Goal: Use online tool/utility

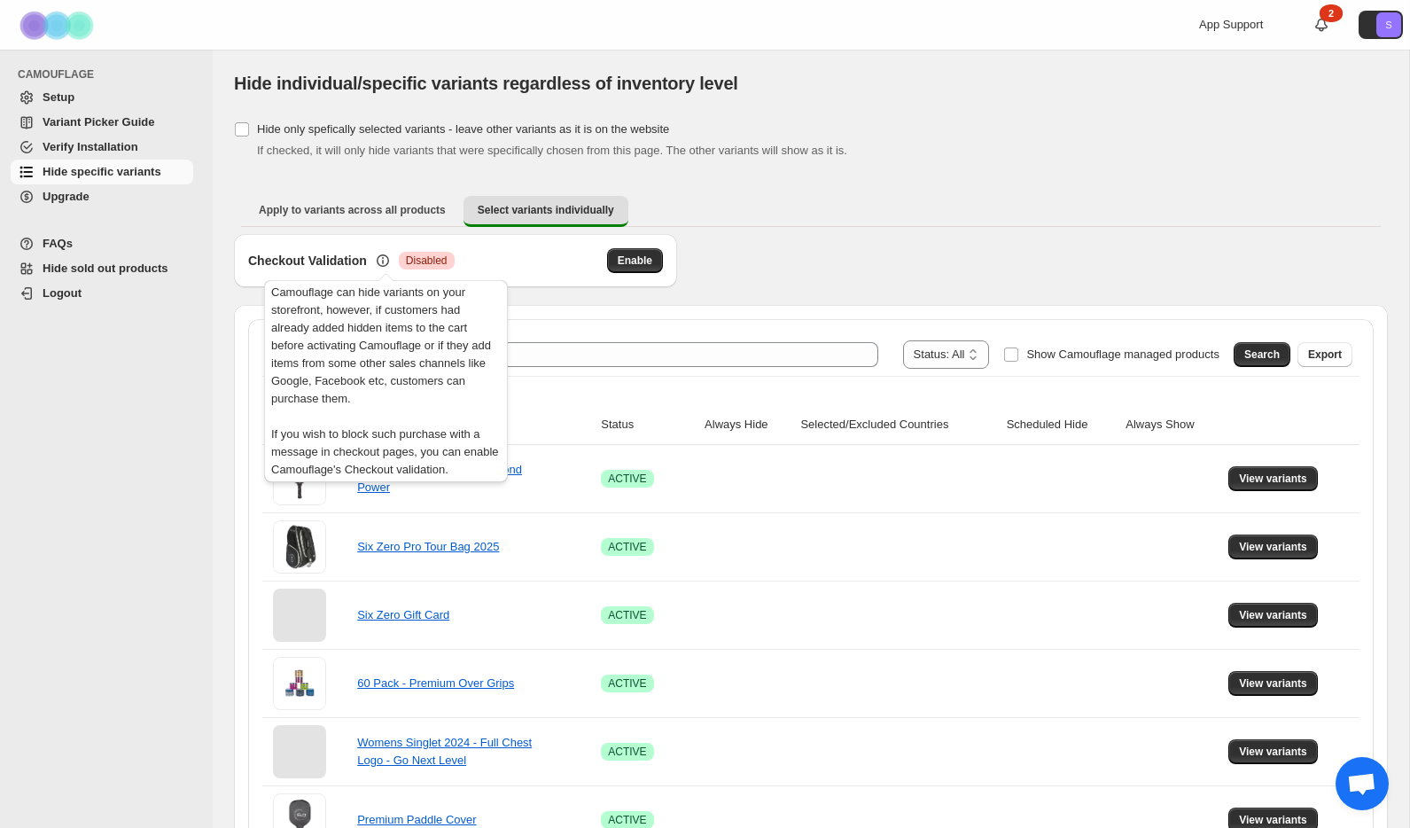
click at [383, 259] on icon at bounding box center [383, 261] width 18 height 18
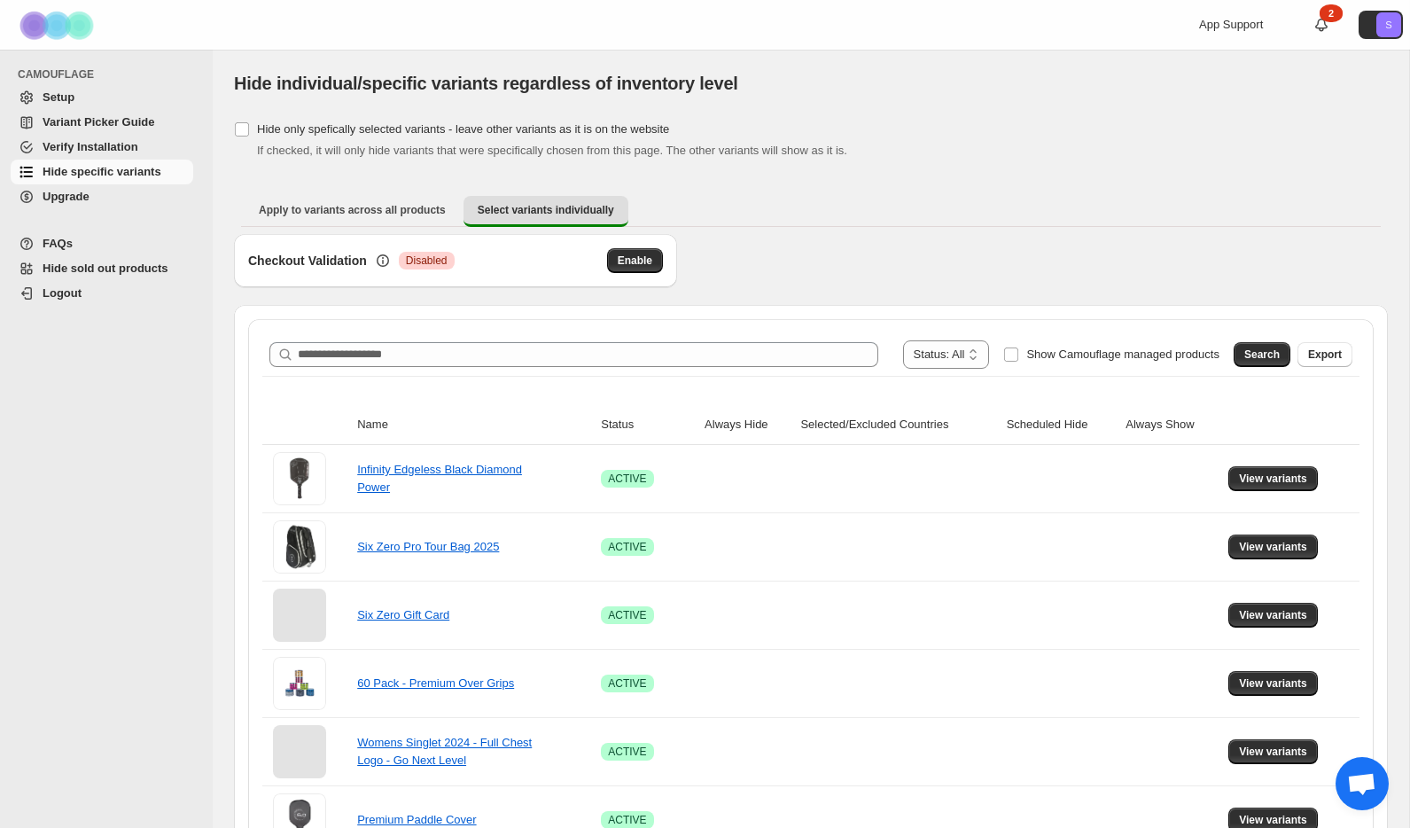
click at [775, 245] on div "Checkout Validation Critical Disabled Enable" at bounding box center [811, 269] width 1154 height 71
click at [1262, 349] on span "Search" at bounding box center [1262, 355] width 35 height 14
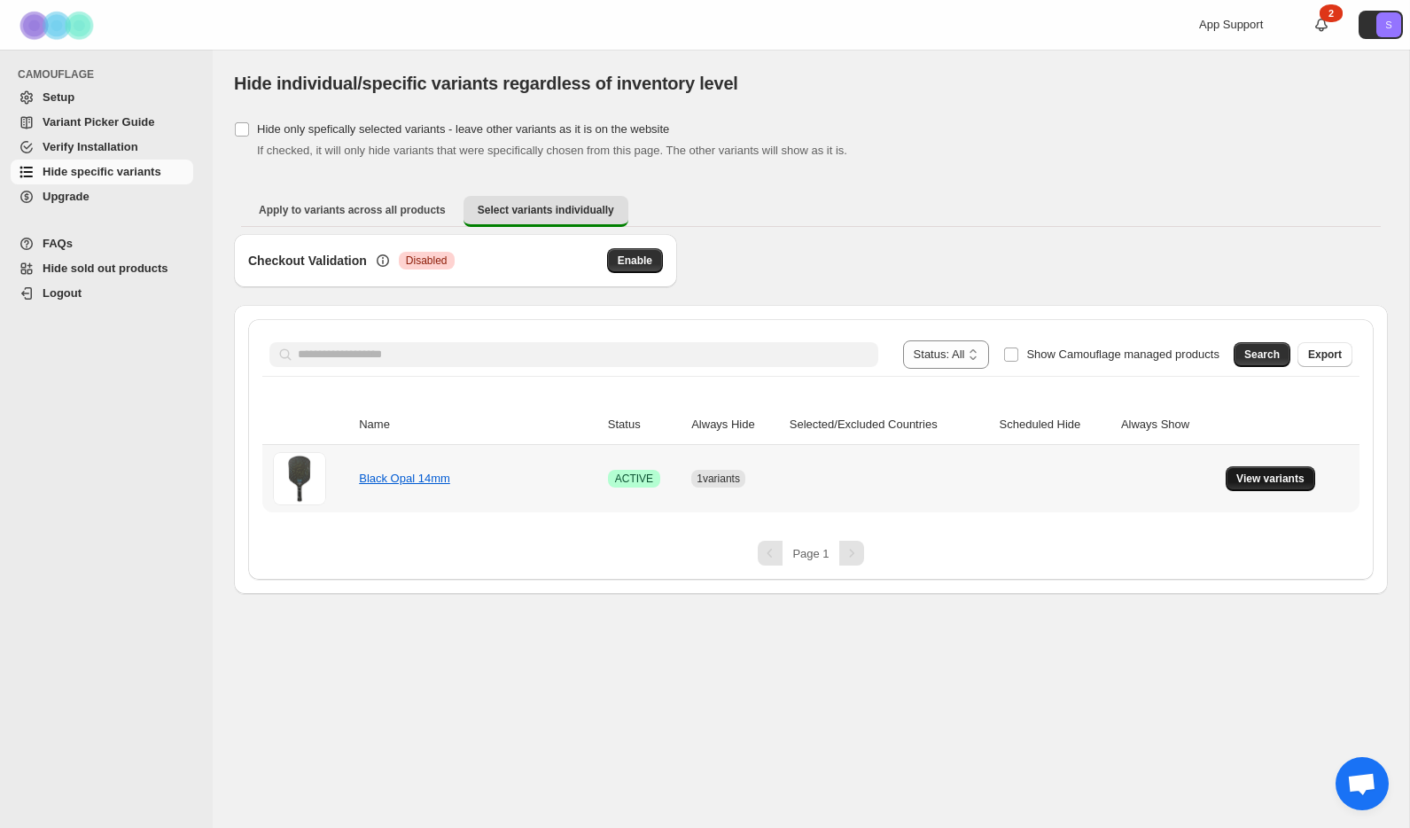
click at [1263, 479] on span "View variants" at bounding box center [1271, 479] width 68 height 14
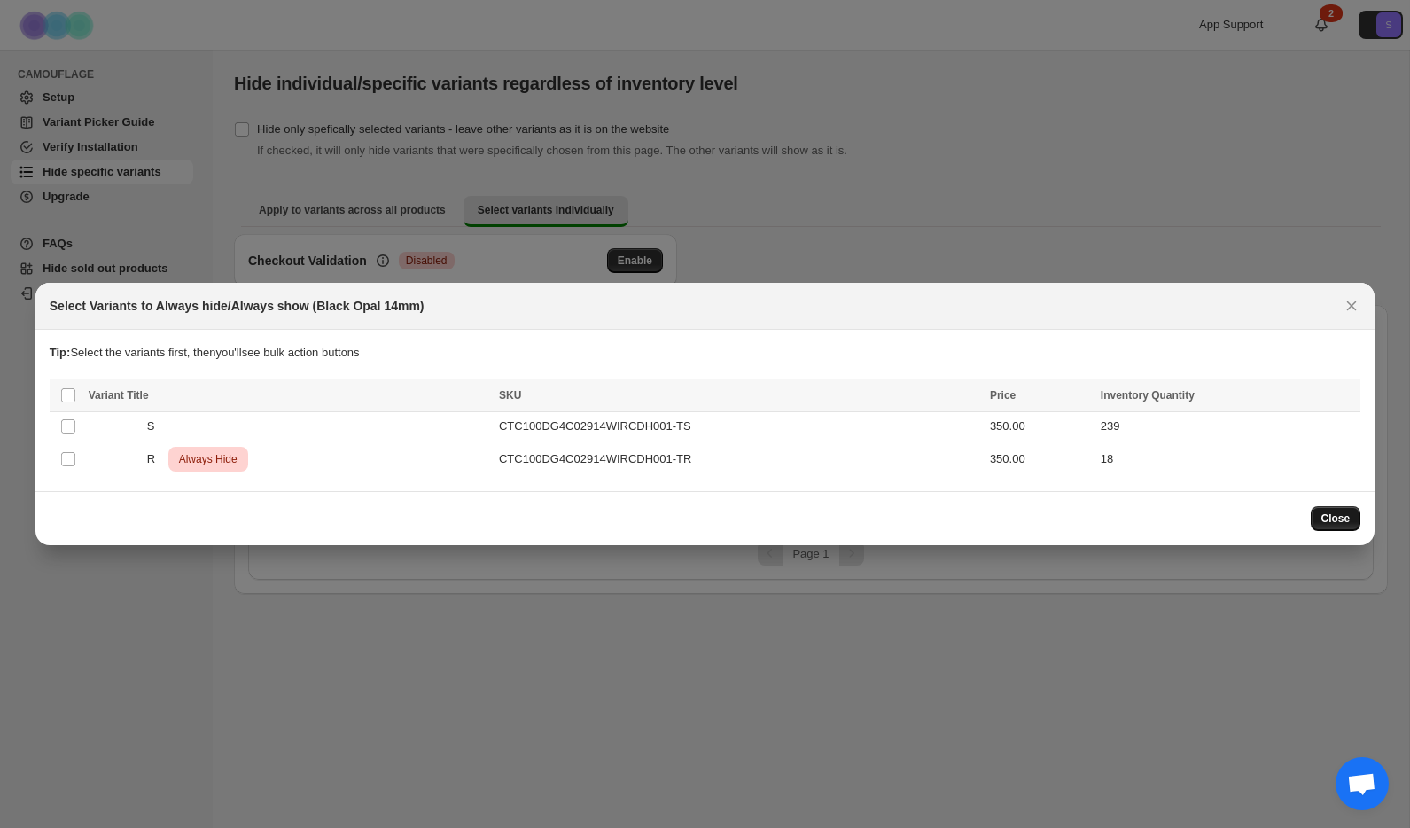
click at [1327, 513] on span "Close" at bounding box center [1336, 519] width 29 height 14
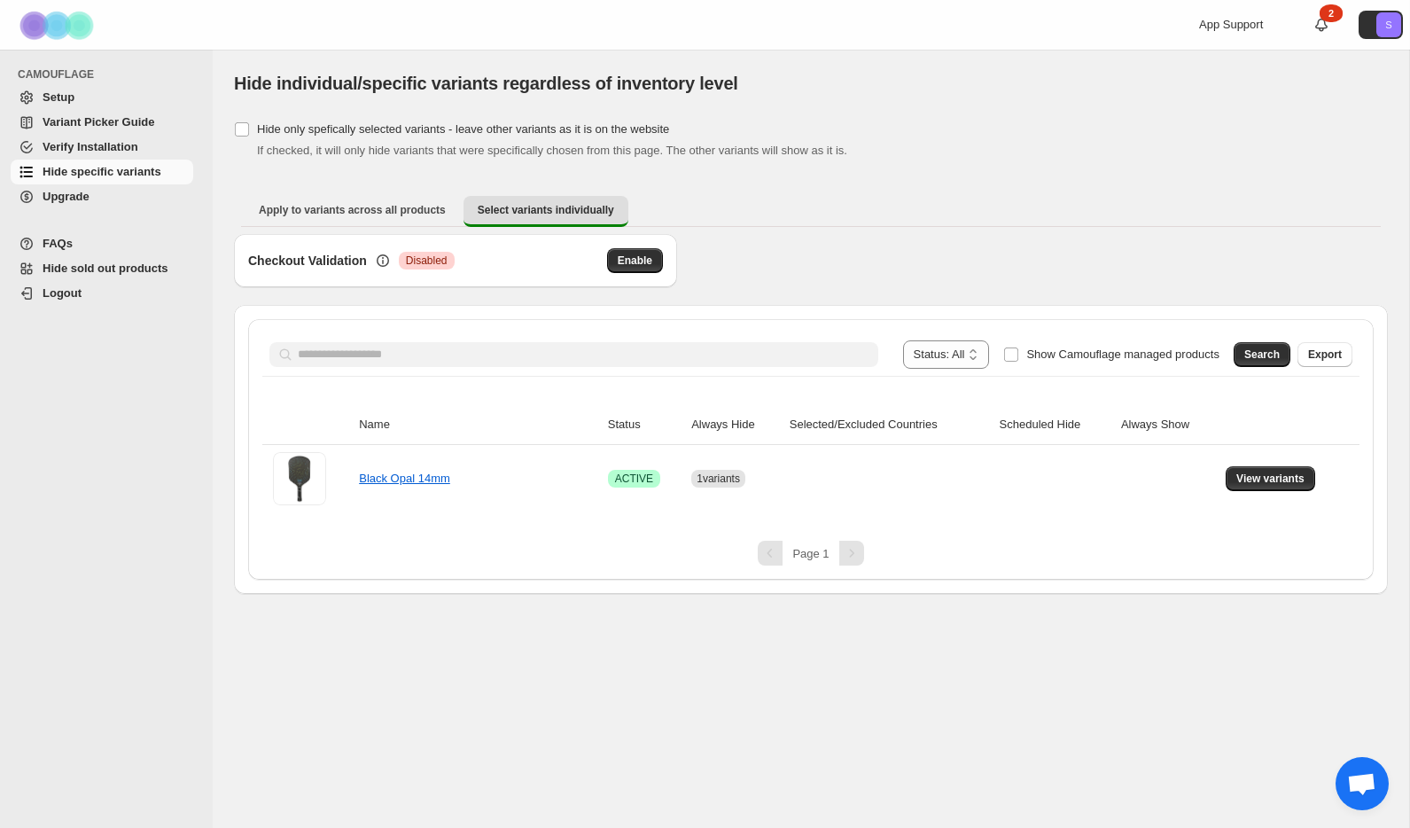
click at [883, 246] on div "Checkout Validation Critical Disabled Enable" at bounding box center [811, 269] width 1154 height 71
click at [766, 206] on ul "Apply to variants across all products Select variants individually More views" at bounding box center [811, 211] width 1140 height 32
click at [600, 43] on div at bounding box center [706, 25] width 426 height 50
